Goal: Task Accomplishment & Management: Use online tool/utility

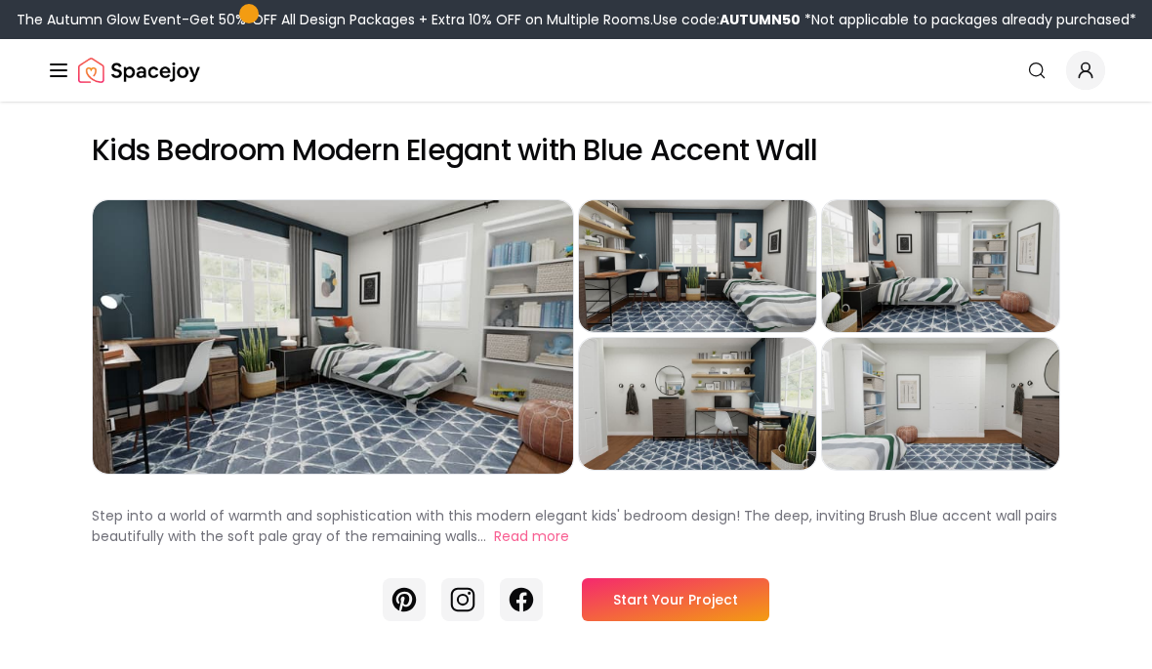
click at [709, 617] on link "Start Your Project" at bounding box center [675, 599] width 187 height 43
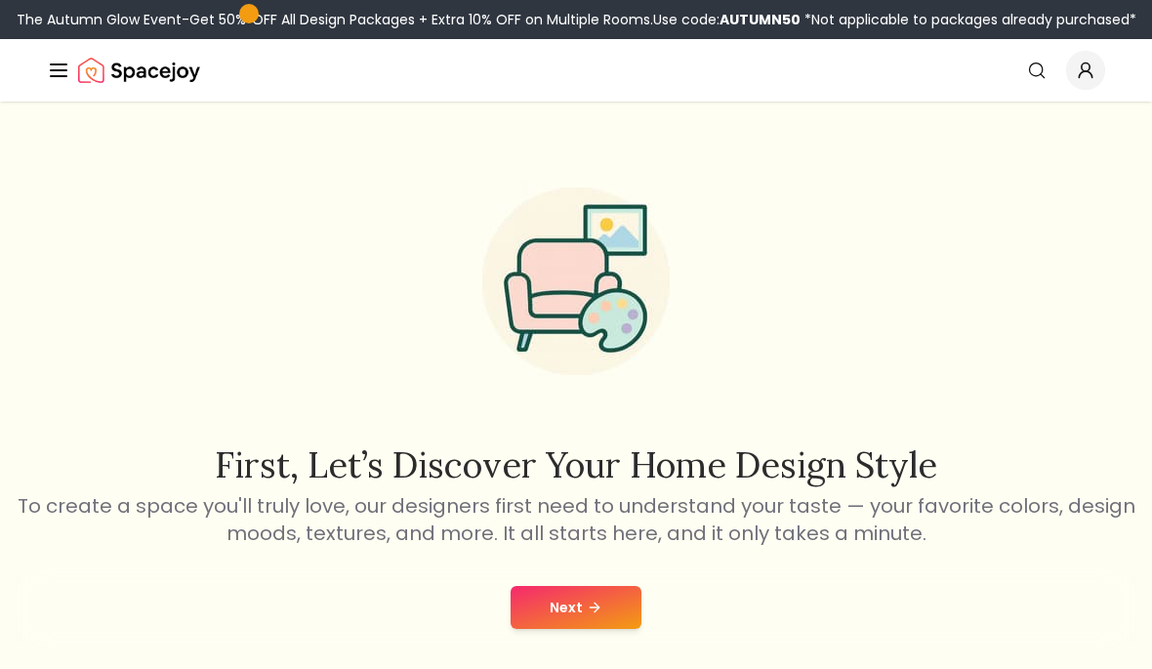
click at [590, 618] on button "Next" at bounding box center [575, 607] width 131 height 43
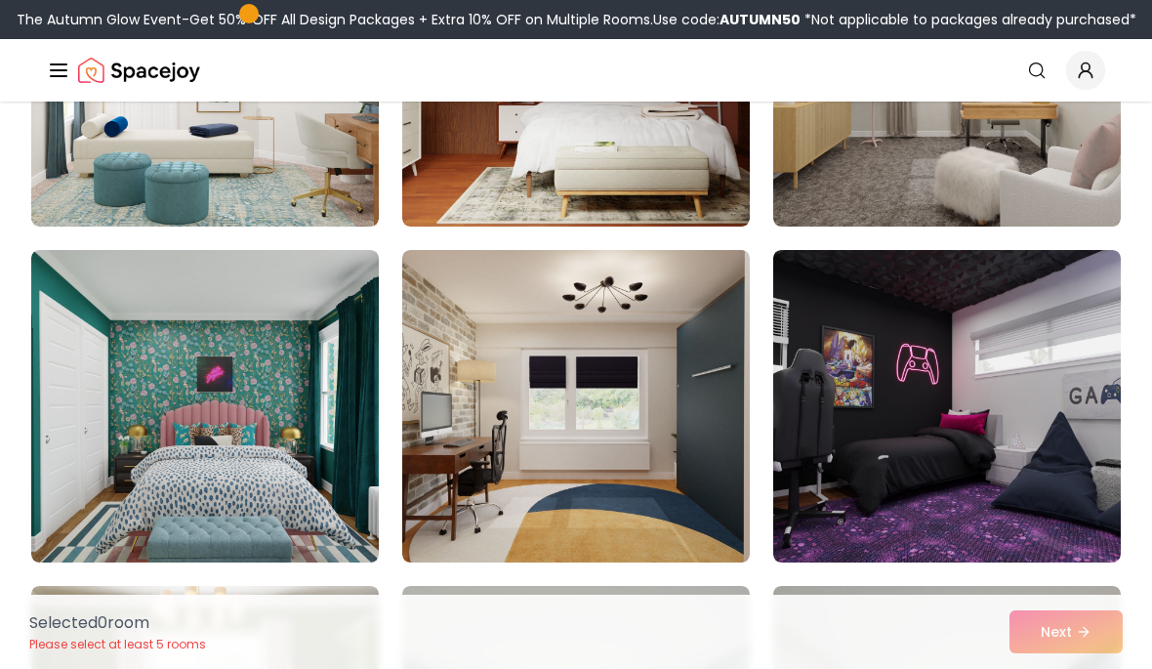
scroll to position [354, 0]
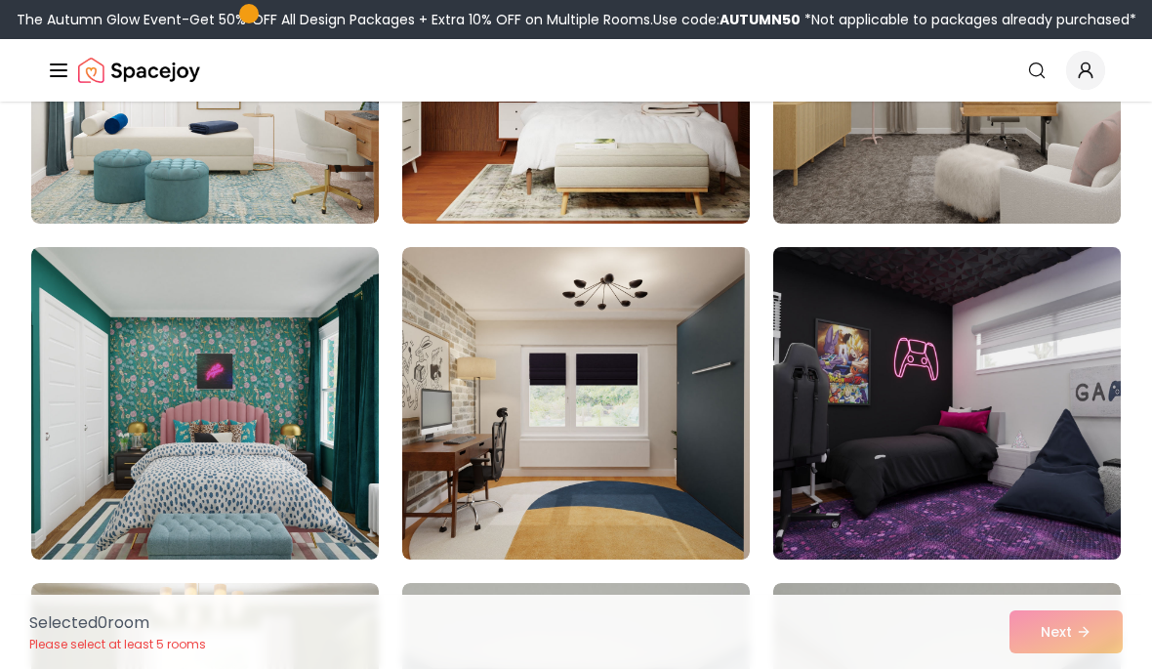
click at [1022, 403] on img at bounding box center [946, 403] width 365 height 328
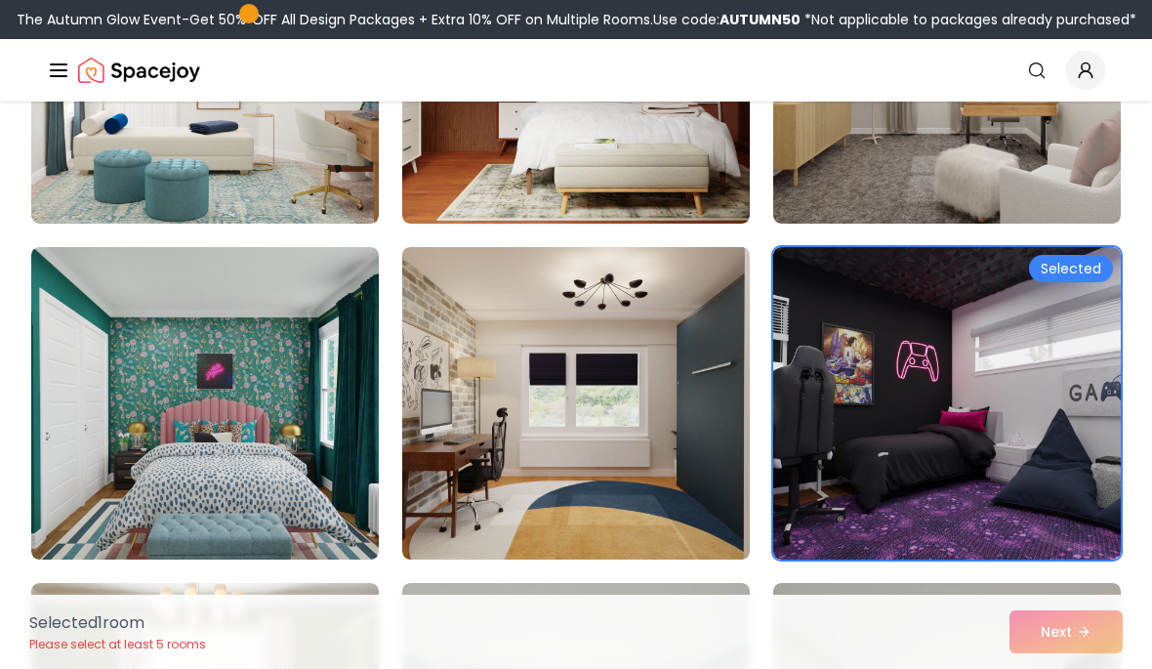
click at [1083, 637] on div "Selected 1 room Please select at least 5 rooms Next" at bounding box center [576, 631] width 1124 height 74
click at [1073, 631] on div "Selected 1 room Please select at least 5 rooms Next" at bounding box center [576, 631] width 1124 height 74
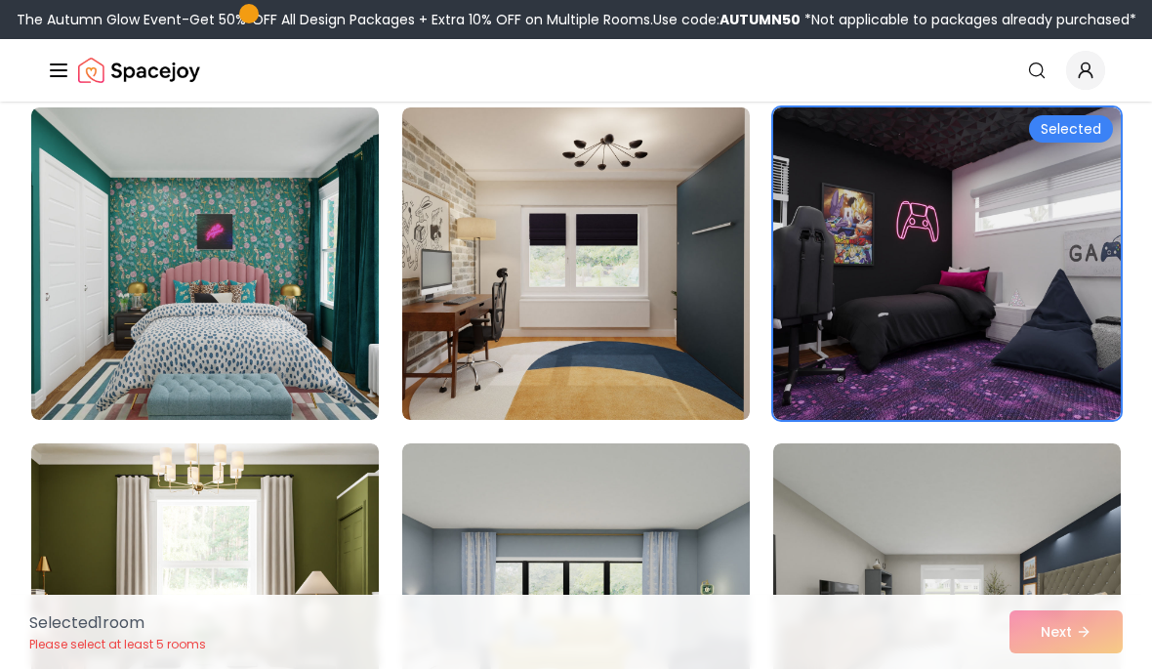
scroll to position [495, 0]
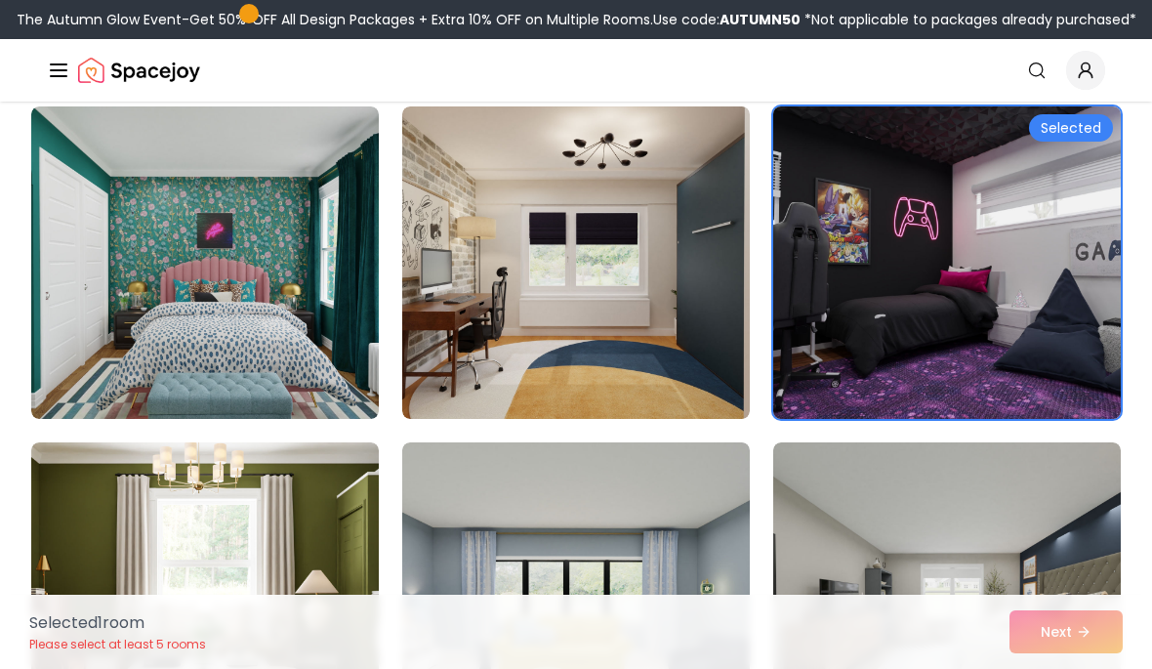
click at [1063, 252] on img at bounding box center [946, 263] width 365 height 328
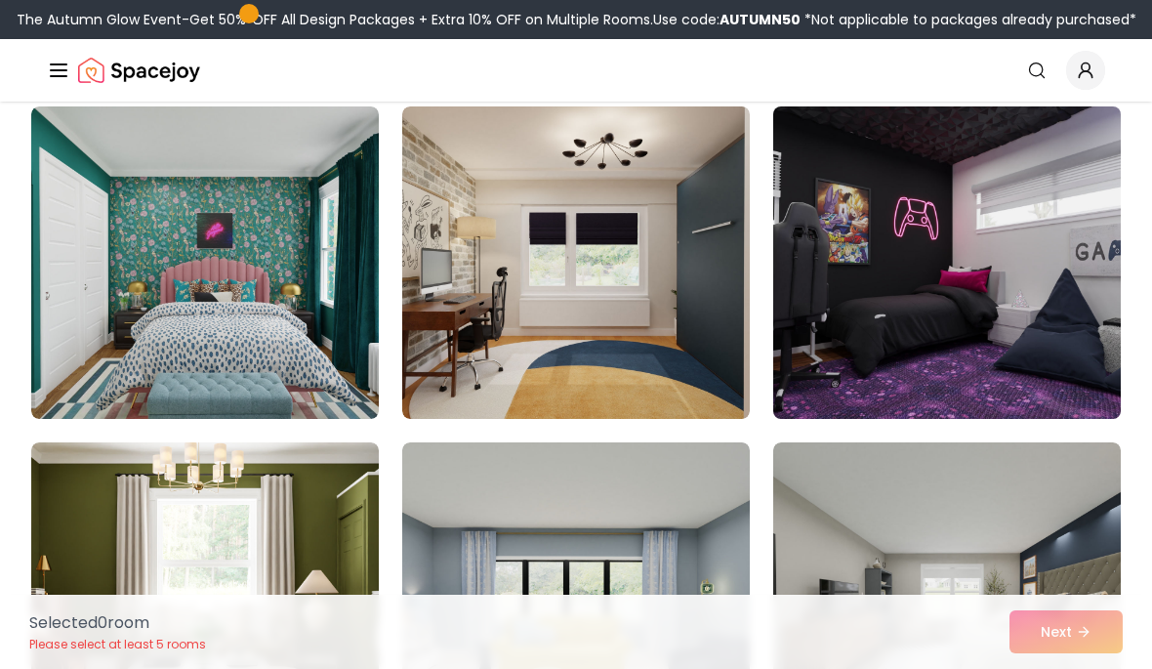
click at [1074, 257] on img at bounding box center [946, 263] width 365 height 328
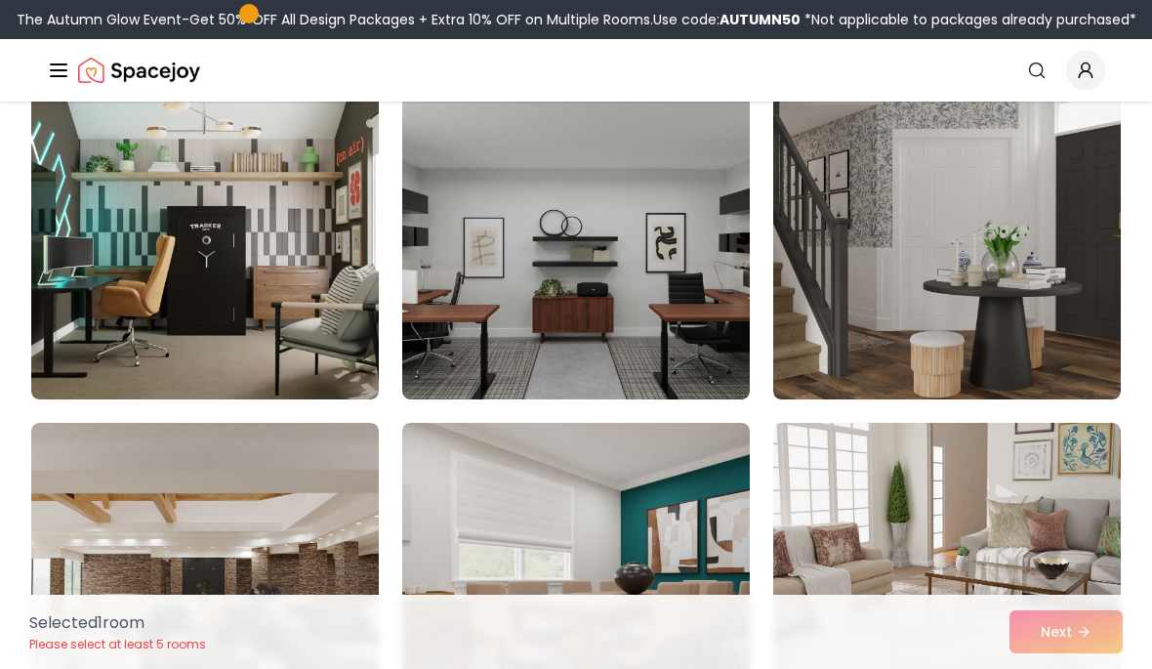
scroll to position [6897, 0]
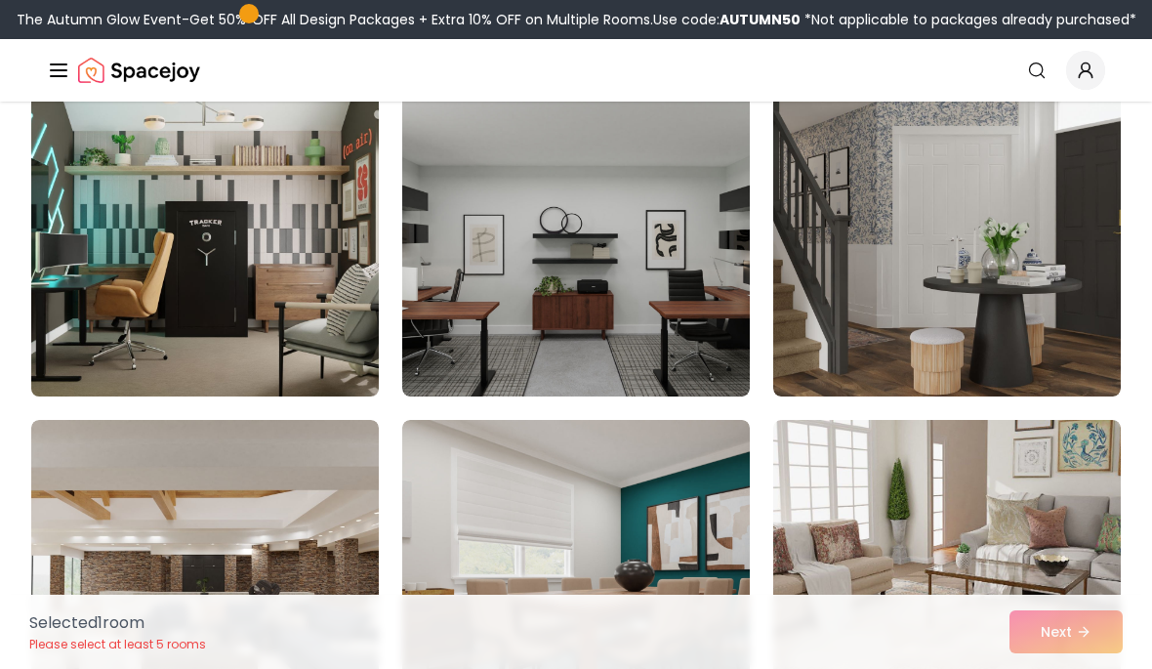
click at [129, 302] on img at bounding box center [204, 240] width 365 height 328
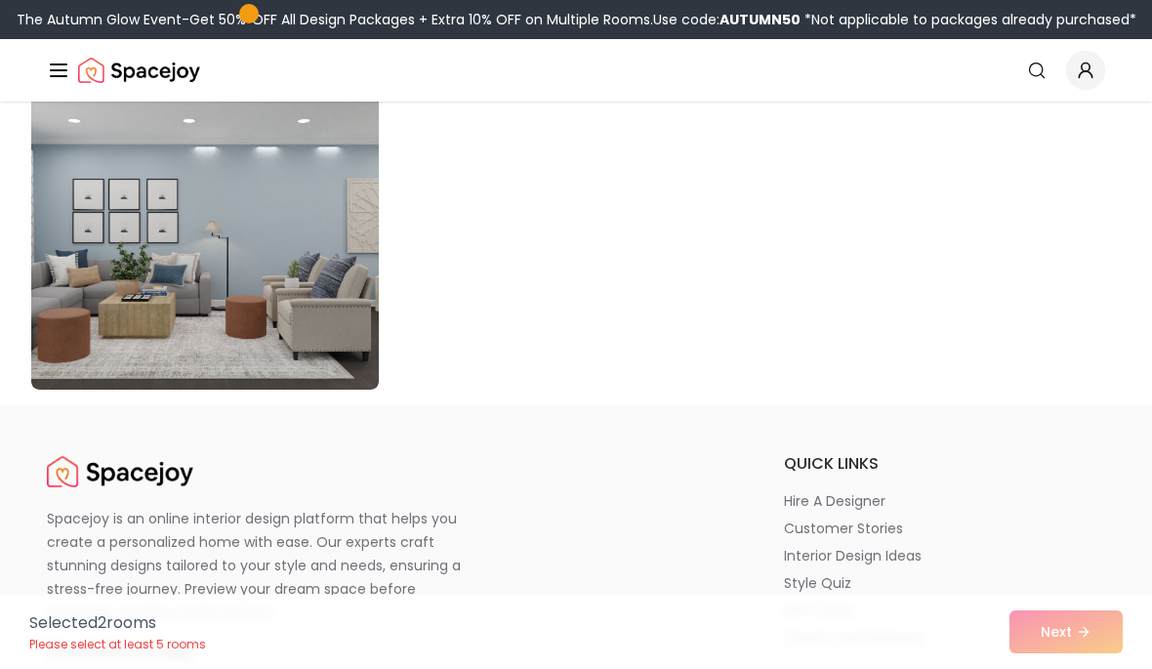
scroll to position [11269, 0]
click at [1081, 668] on div "Selected 2 room s Please select at least 5 rooms Next" at bounding box center [576, 631] width 1124 height 74
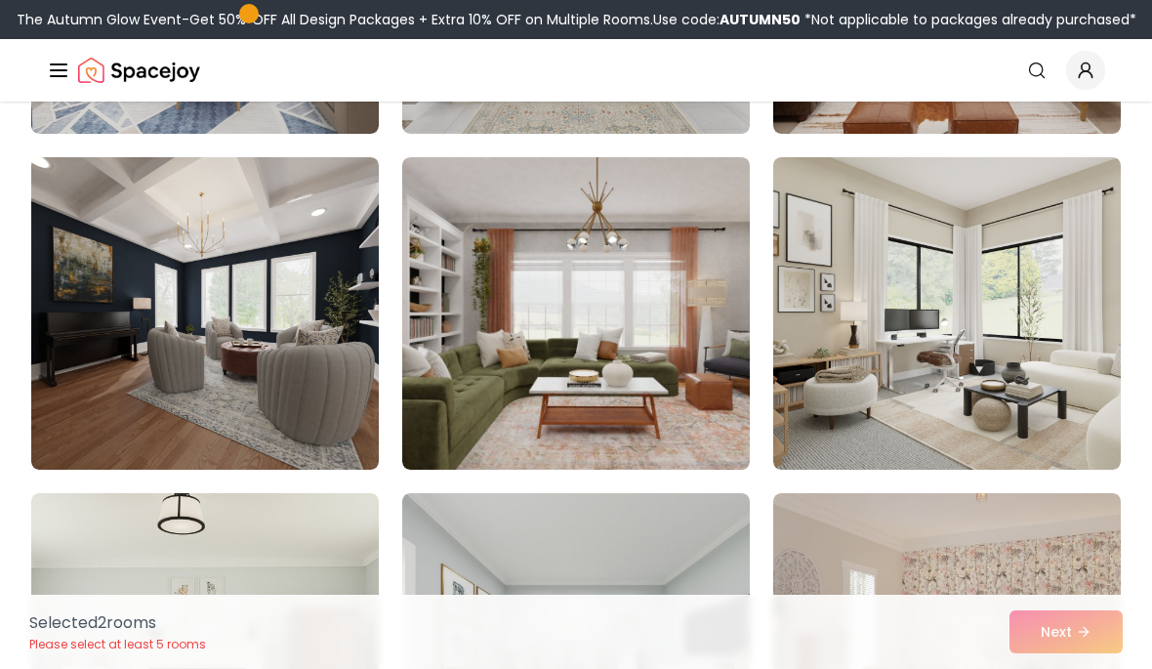
scroll to position [4804, 0]
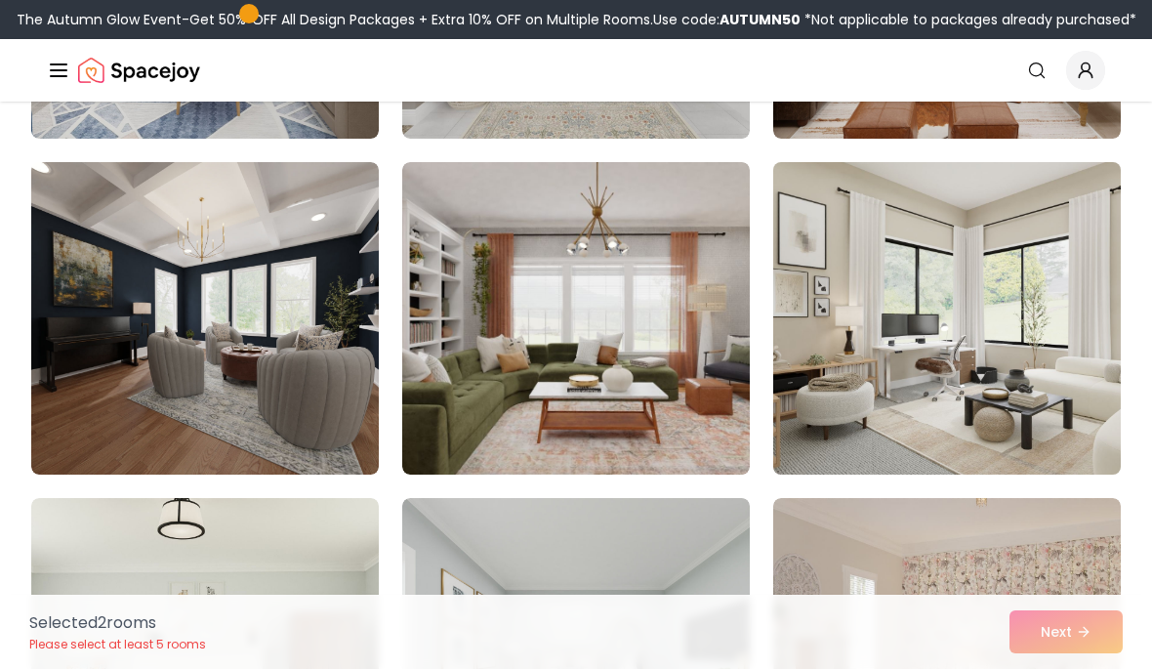
click at [1014, 379] on img at bounding box center [946, 318] width 365 height 328
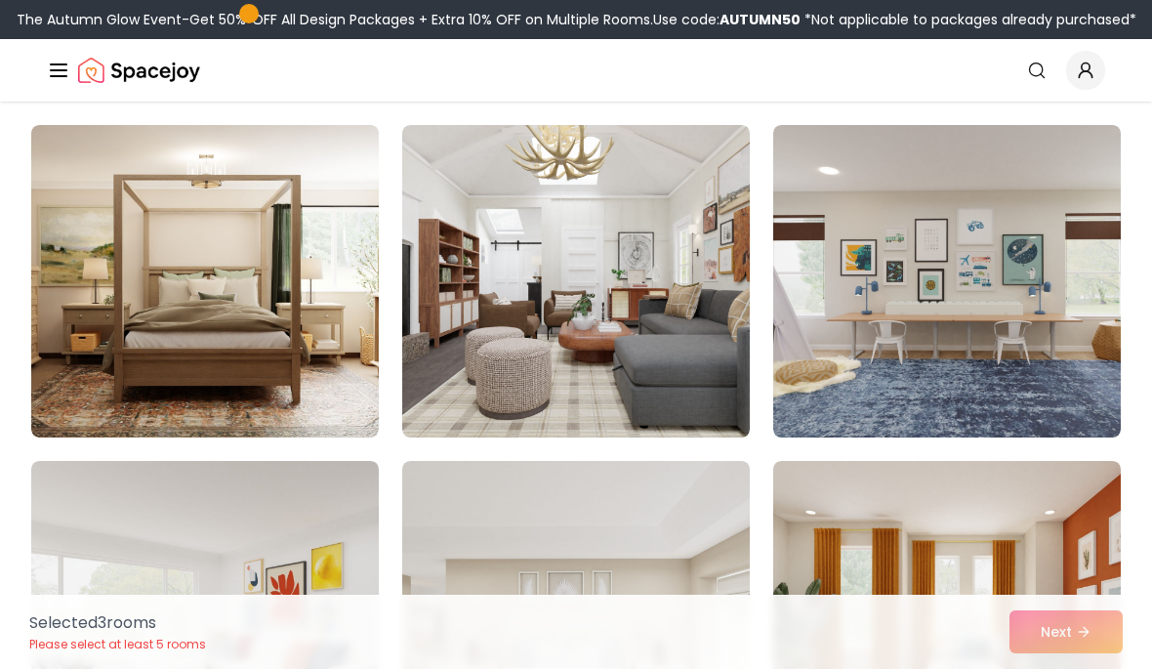
scroll to position [3490, 0]
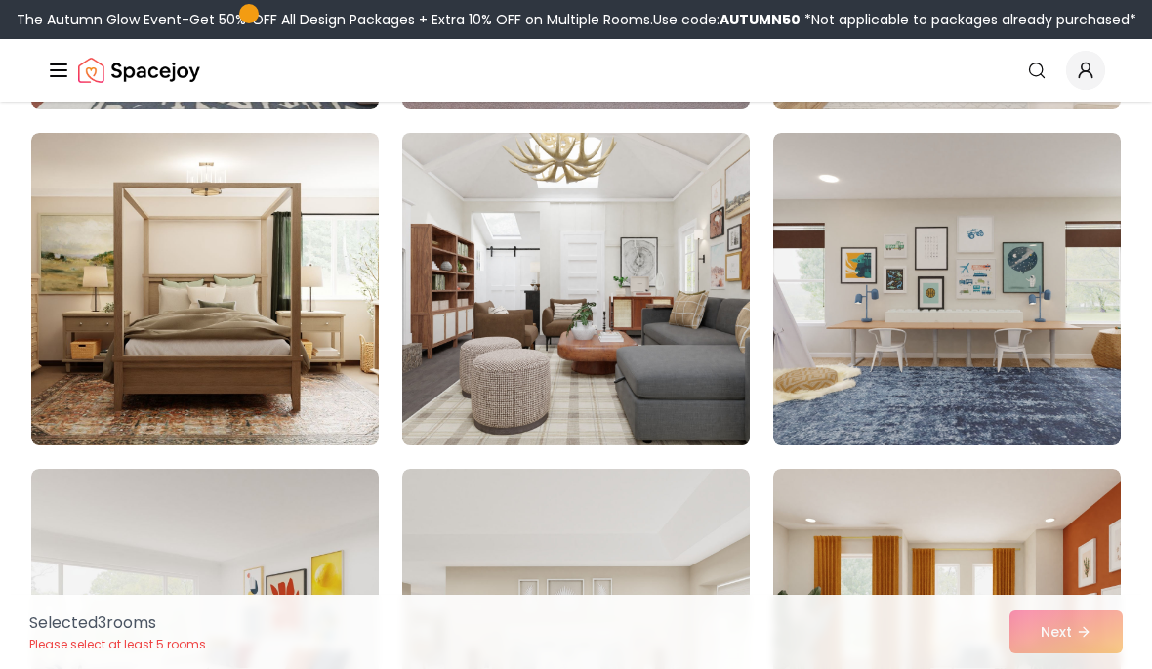
click at [704, 346] on img at bounding box center [575, 289] width 365 height 328
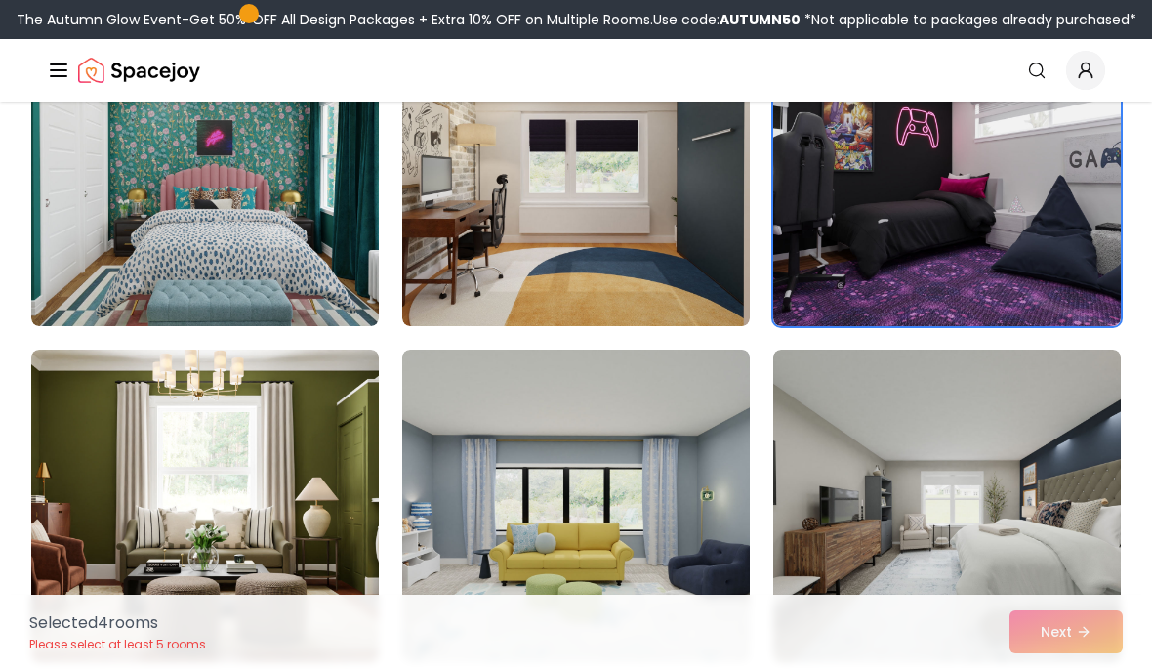
scroll to position [509, 0]
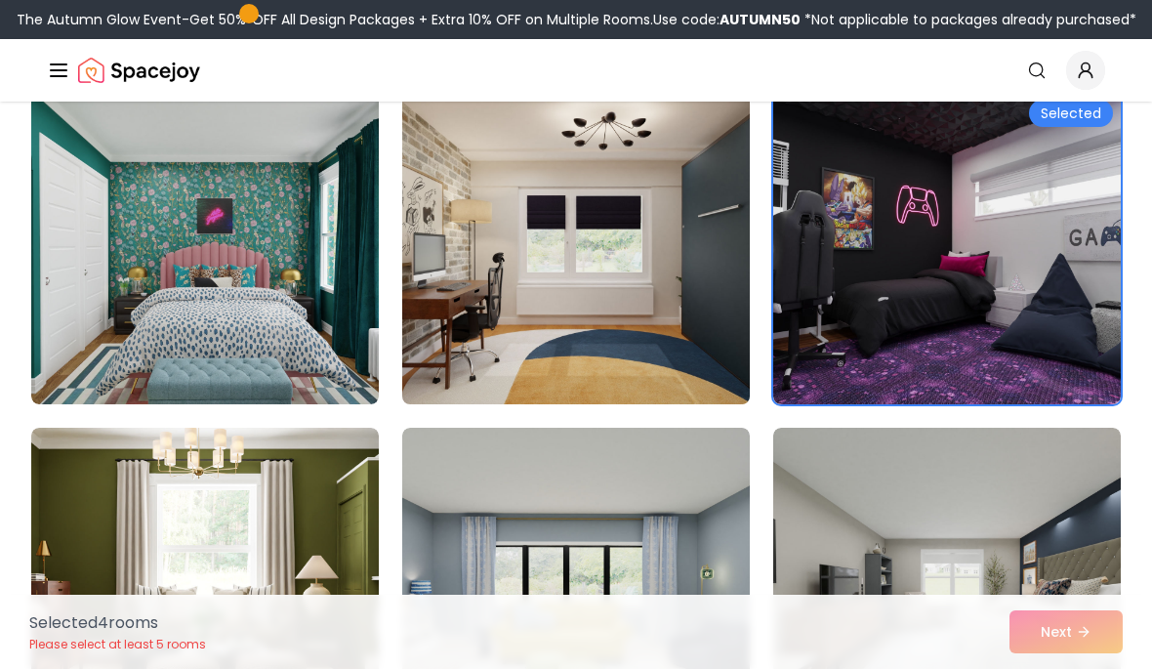
click at [732, 270] on img at bounding box center [575, 248] width 365 height 328
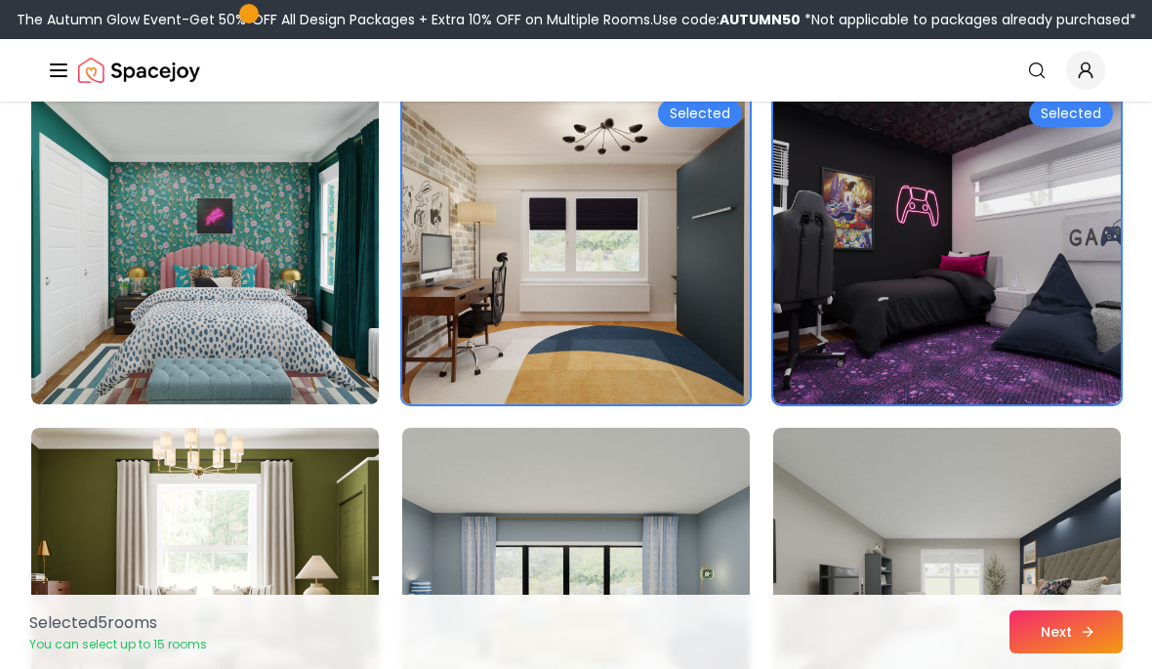
click at [1080, 639] on icon at bounding box center [1088, 632] width 16 height 16
